Goal: Answer question/provide support: Answer question/provide support

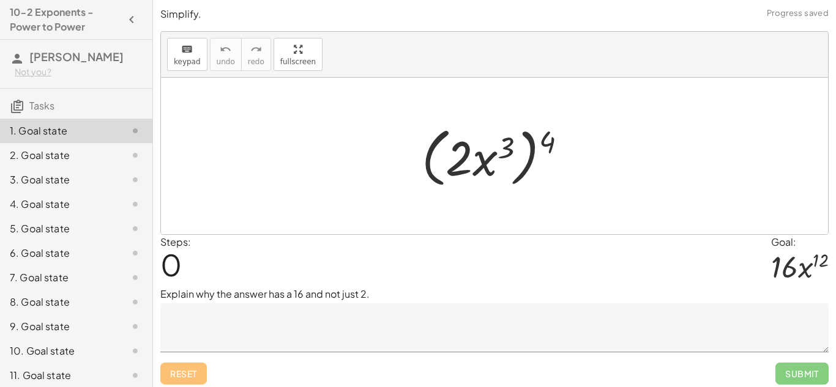
scroll to position [5, 0]
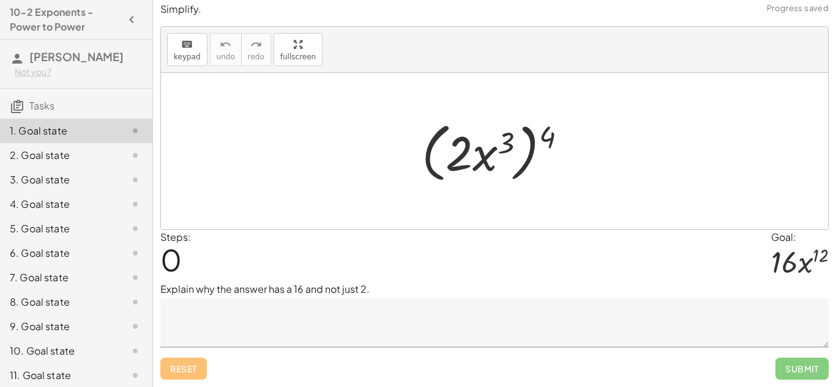
click at [267, 297] on div "Explain why the answer has a 16 and not just 2." at bounding box center [494, 314] width 668 height 65
click at [303, 321] on textarea at bounding box center [494, 323] width 668 height 49
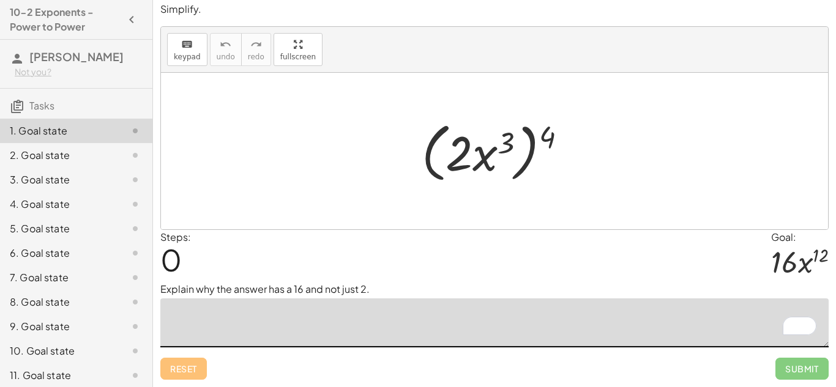
click at [303, 321] on textarea "To enrich screen reader interactions, please activate Accessibility in Grammarl…" at bounding box center [494, 323] width 668 height 49
drag, startPoint x: 549, startPoint y: 138, endPoint x: 470, endPoint y: 138, distance: 79.0
click at [470, 138] on div at bounding box center [499, 151] width 167 height 70
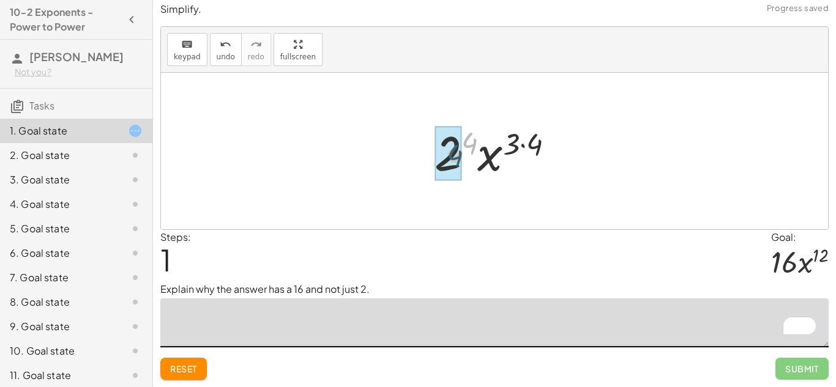
drag, startPoint x: 463, startPoint y: 146, endPoint x: 446, endPoint y: 160, distance: 21.8
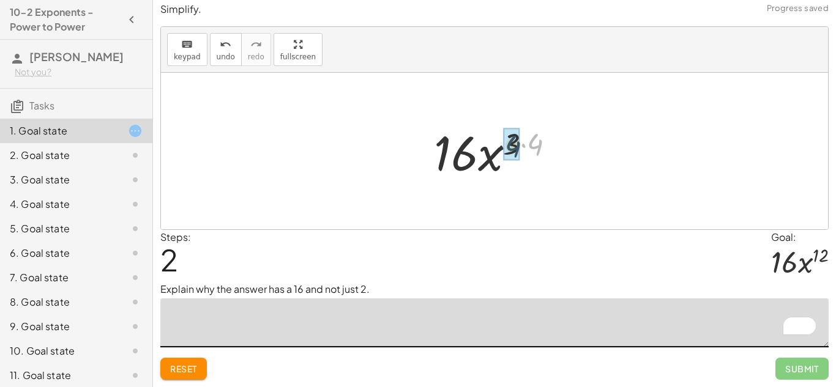
drag, startPoint x: 539, startPoint y: 144, endPoint x: 512, endPoint y: 146, distance: 27.0
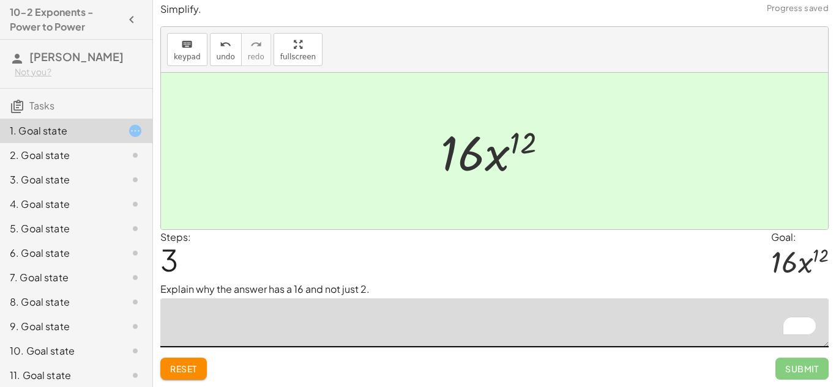
click at [433, 342] on textarea "To enrich screen reader interactions, please activate Accessibility in Grammarl…" at bounding box center [494, 323] width 668 height 49
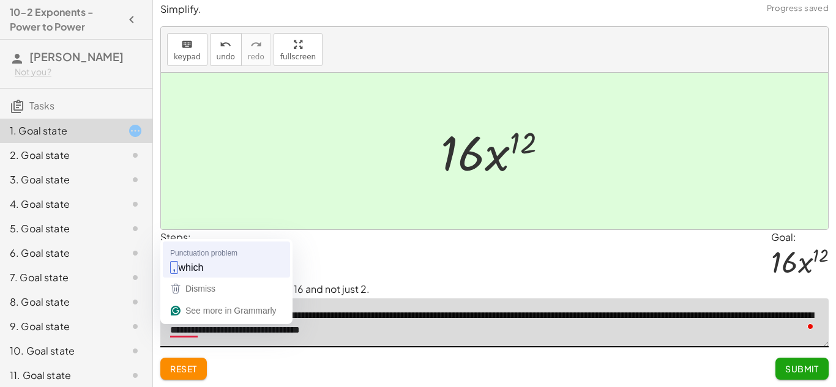
type textarea "**********"
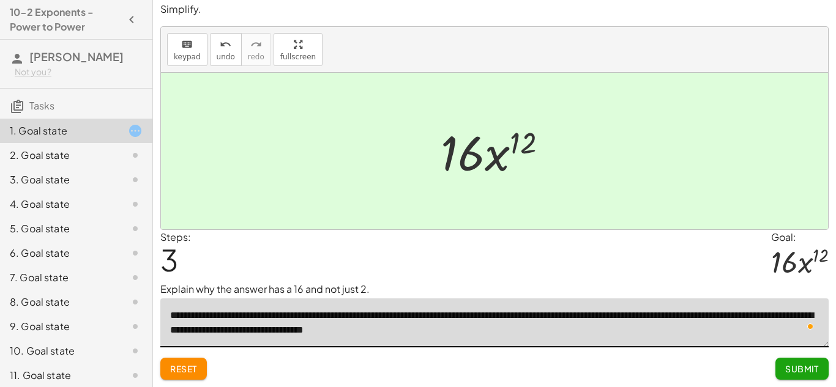
click at [826, 362] on button "Submit" at bounding box center [801, 369] width 53 height 22
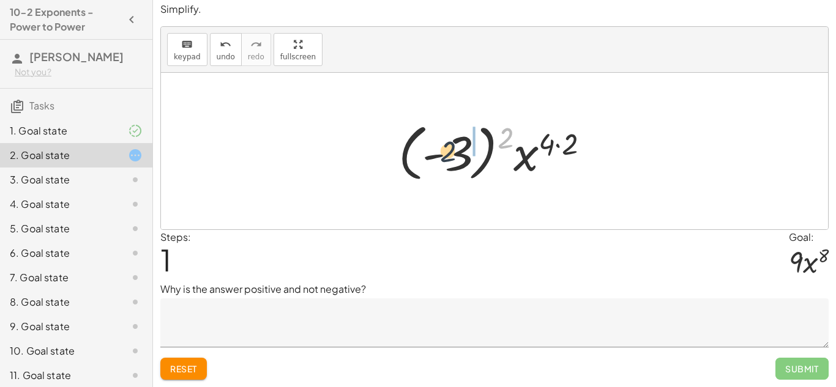
drag, startPoint x: 508, startPoint y: 140, endPoint x: 444, endPoint y: 159, distance: 67.0
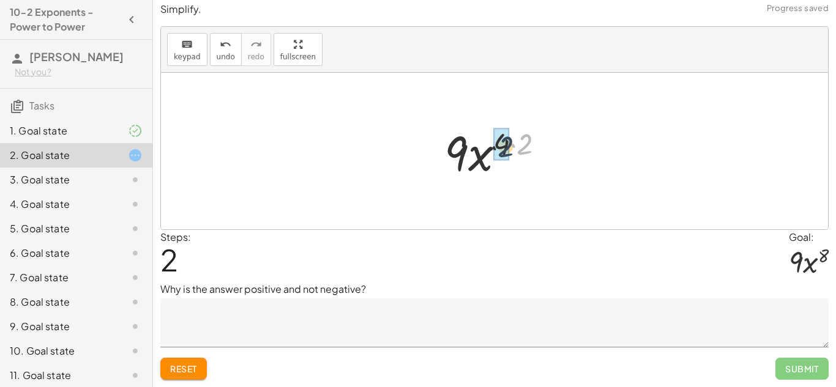
drag, startPoint x: 528, startPoint y: 141, endPoint x: 504, endPoint y: 144, distance: 24.6
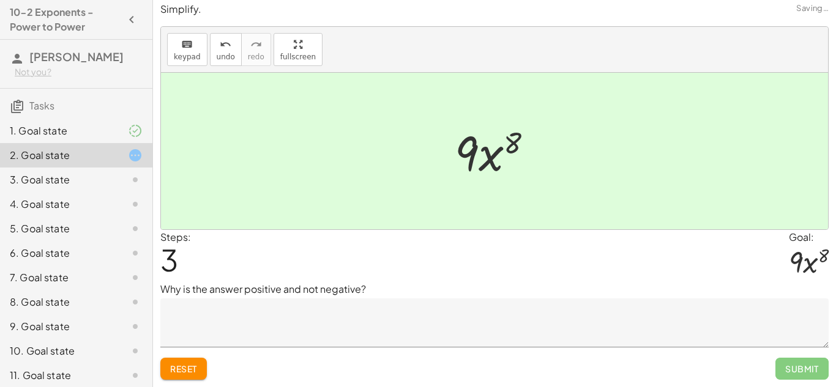
click at [439, 337] on textarea at bounding box center [494, 323] width 668 height 49
click at [169, 367] on button "Reset" at bounding box center [183, 369] width 47 height 22
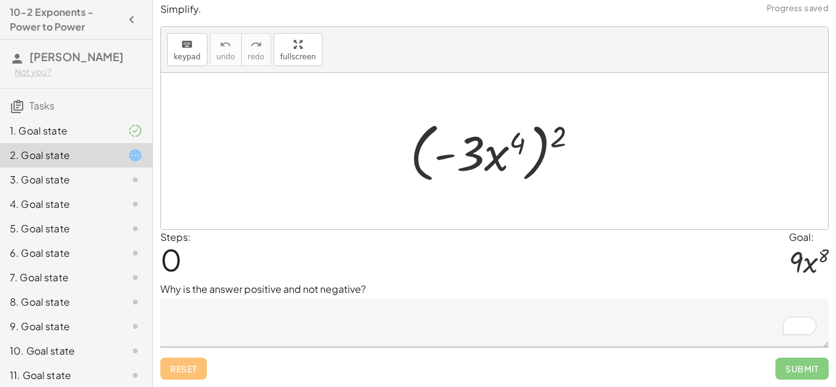
click at [474, 323] on textarea "To enrich screen reader interactions, please activate Accessibility in Grammarl…" at bounding box center [494, 323] width 668 height 49
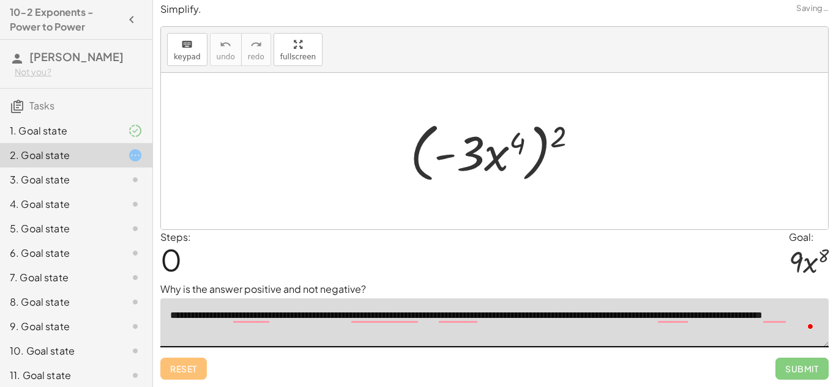
type textarea "**********"
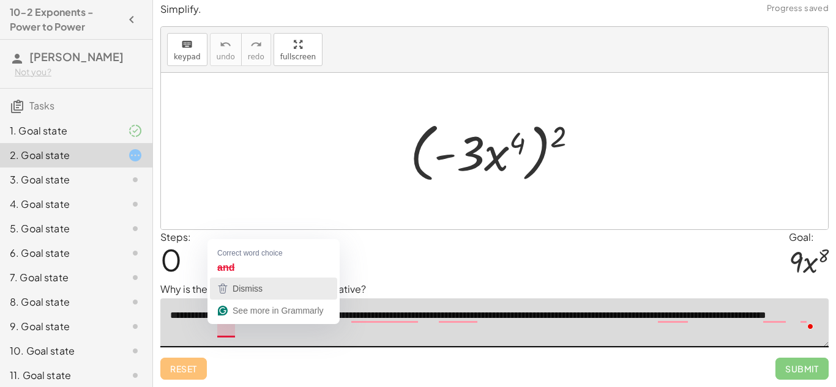
click at [266, 296] on div "Dismiss" at bounding box center [273, 289] width 116 height 18
